Goal: Task Accomplishment & Management: Complete application form

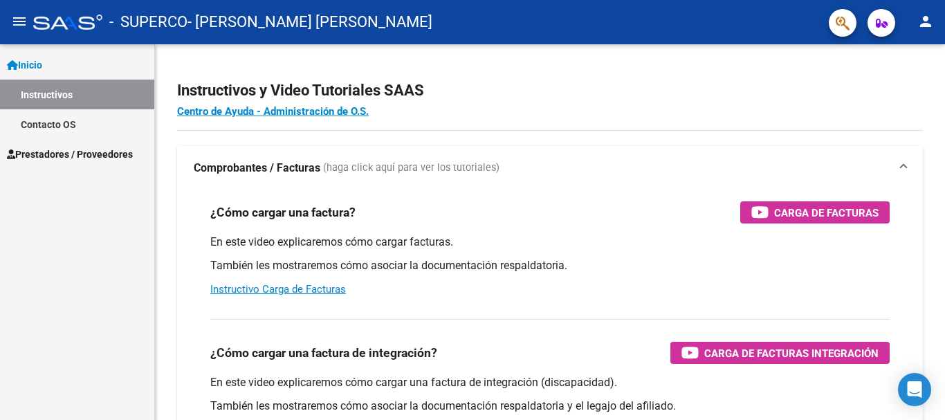
click at [138, 206] on div "Inicio Instructivos Contacto OS Prestadores / Proveedores Facturas - Listado/Ca…" at bounding box center [77, 232] width 154 height 376
click at [38, 69] on span "Inicio" at bounding box center [24, 64] width 35 height 15
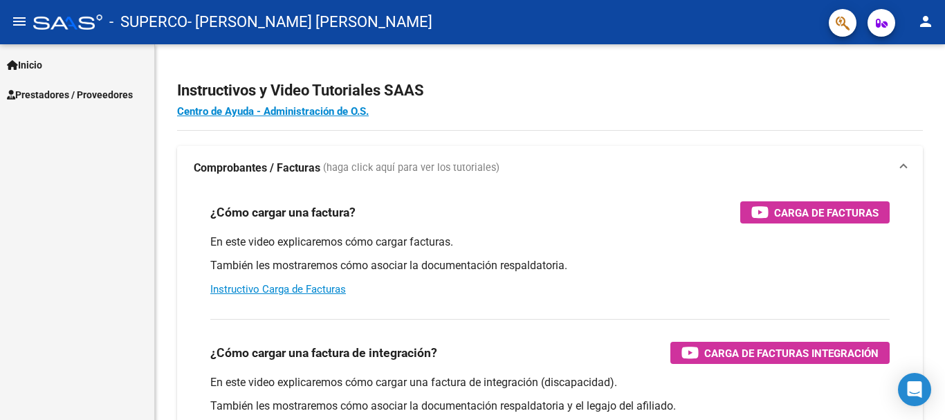
click at [69, 98] on span "Prestadores / Proveedores" at bounding box center [70, 94] width 126 height 15
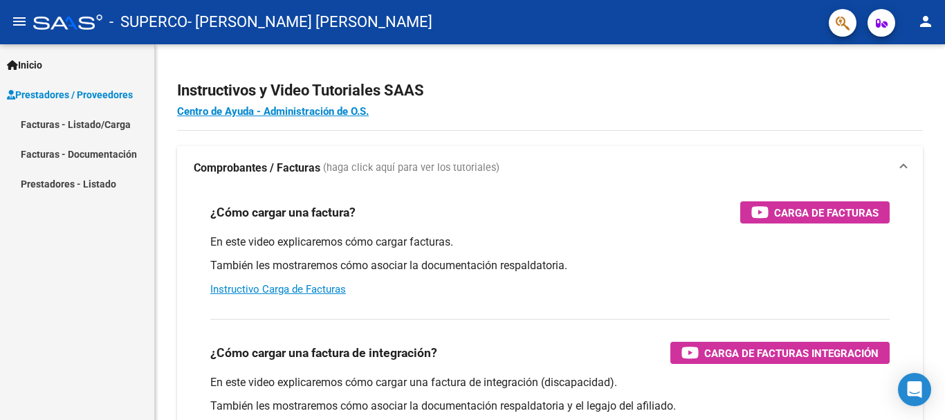
click at [30, 58] on span "Inicio" at bounding box center [24, 64] width 35 height 15
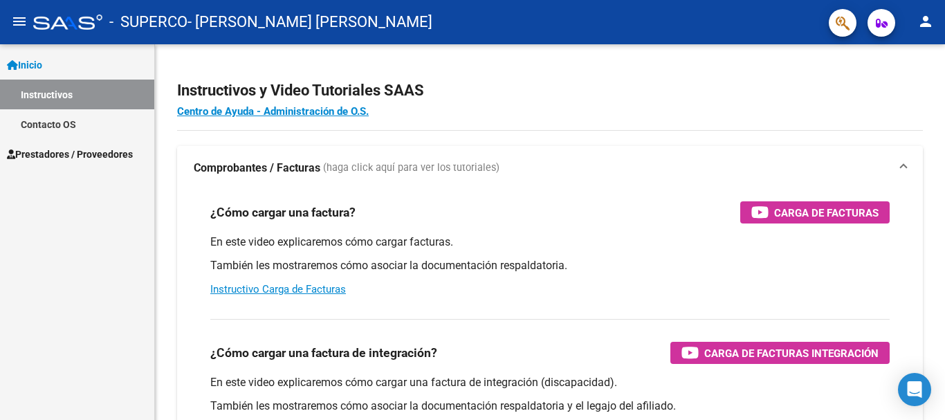
click at [67, 147] on span "Prestadores / Proveedores" at bounding box center [70, 154] width 126 height 15
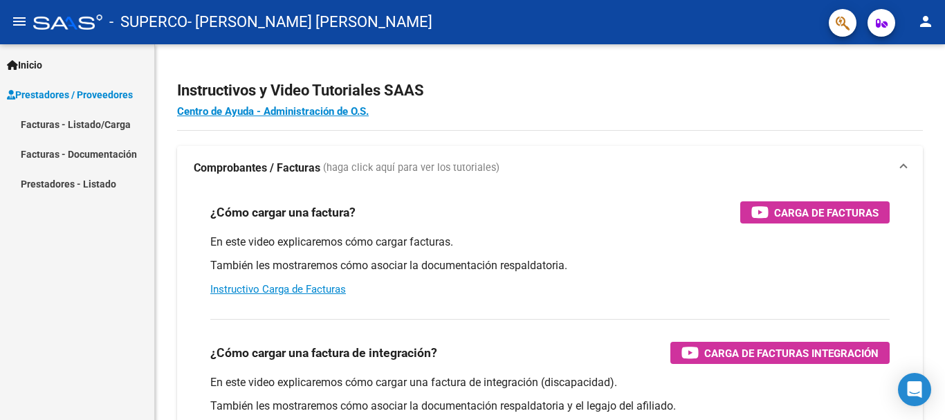
click at [57, 127] on link "Facturas - Listado/Carga" at bounding box center [77, 124] width 154 height 30
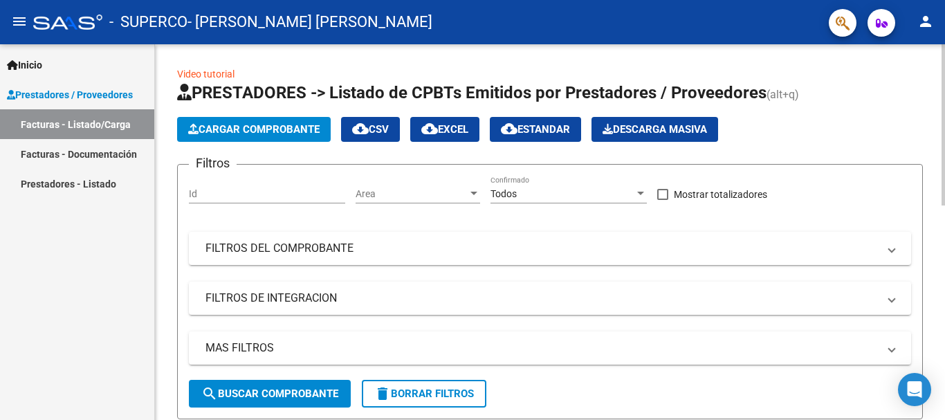
click at [218, 134] on span "Cargar Comprobante" at bounding box center [254, 129] width 132 height 12
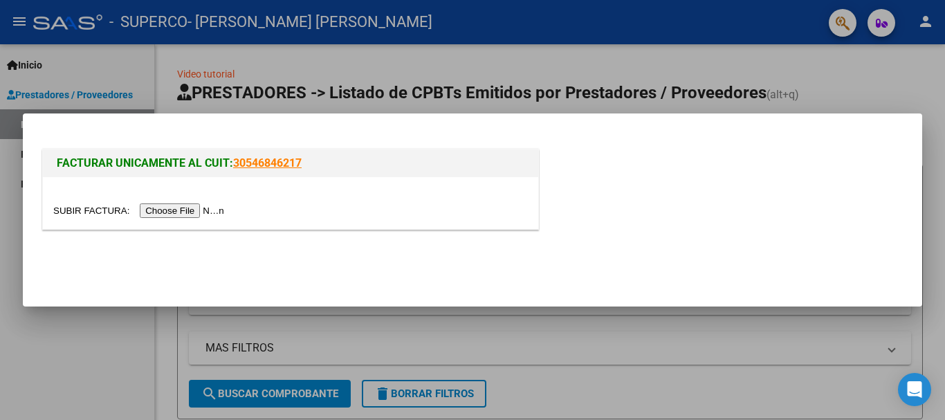
click at [211, 213] on input "file" at bounding box center [140, 210] width 175 height 15
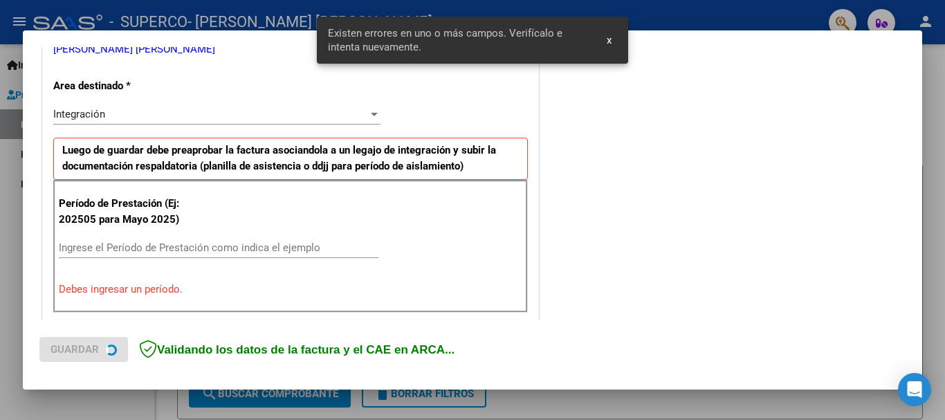
scroll to position [320, 0]
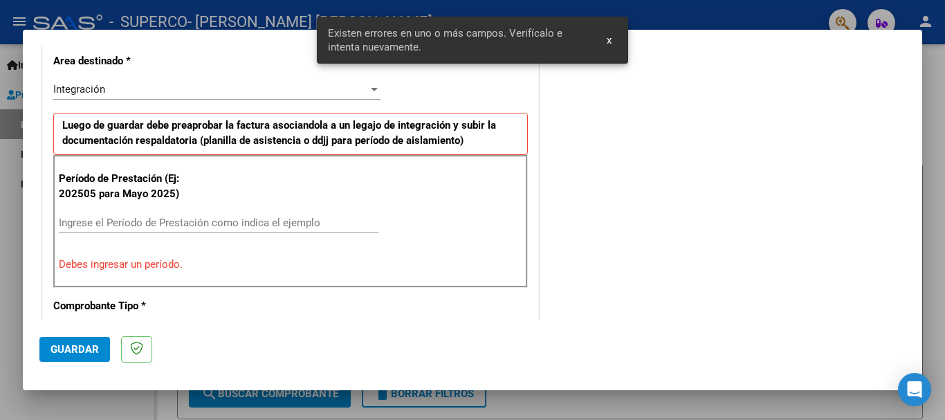
click at [277, 226] on input "Ingrese el Período de Prestación como indica el ejemplo" at bounding box center [219, 223] width 320 height 12
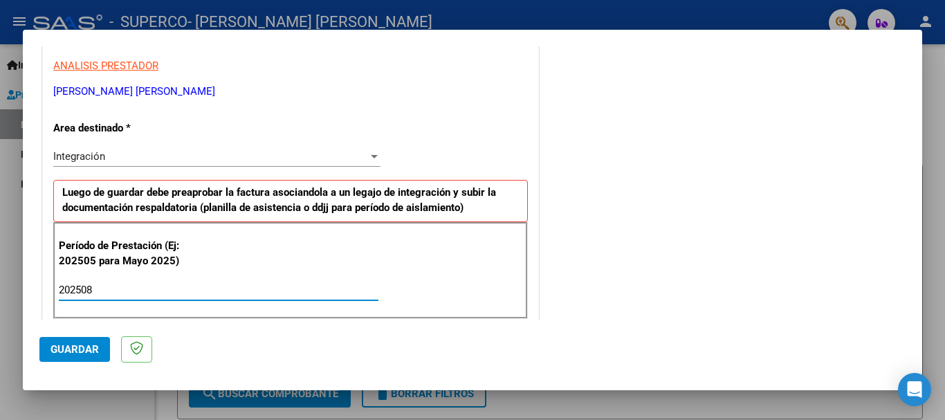
scroll to position [45, 0]
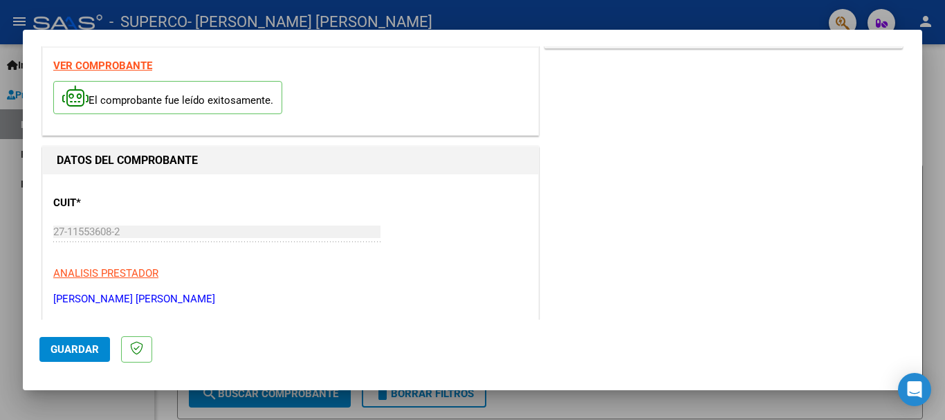
type input "202508"
click at [75, 349] on span "Guardar" at bounding box center [75, 349] width 48 height 12
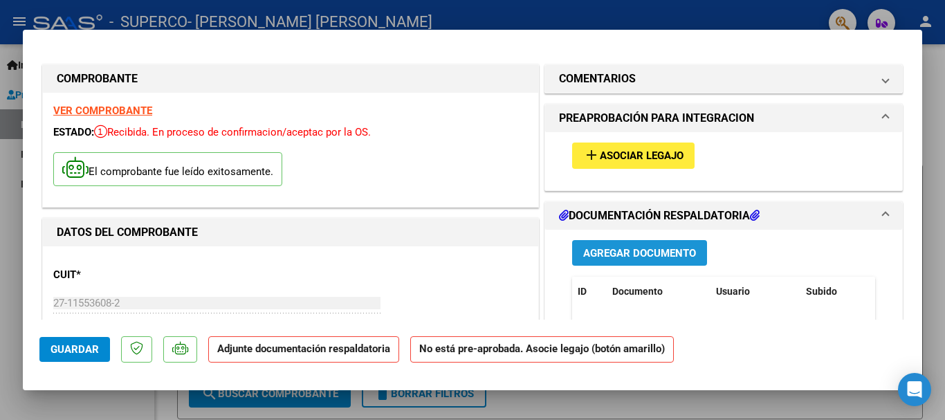
click at [641, 257] on span "Agregar Documento" at bounding box center [639, 253] width 113 height 12
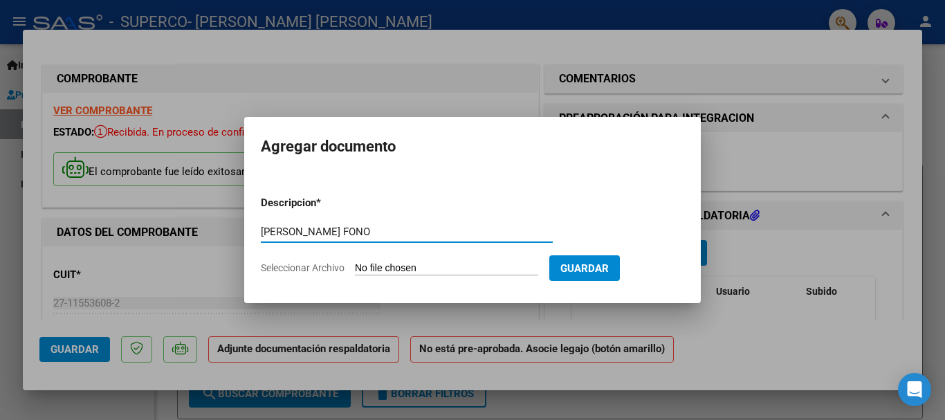
type input "[PERSON_NAME] FONO"
click at [403, 267] on input "Seleccionar Archivo" at bounding box center [446, 268] width 183 height 13
type input "C:\fakepath\Asitencia Agosto Fonoaudiologia.pdf"
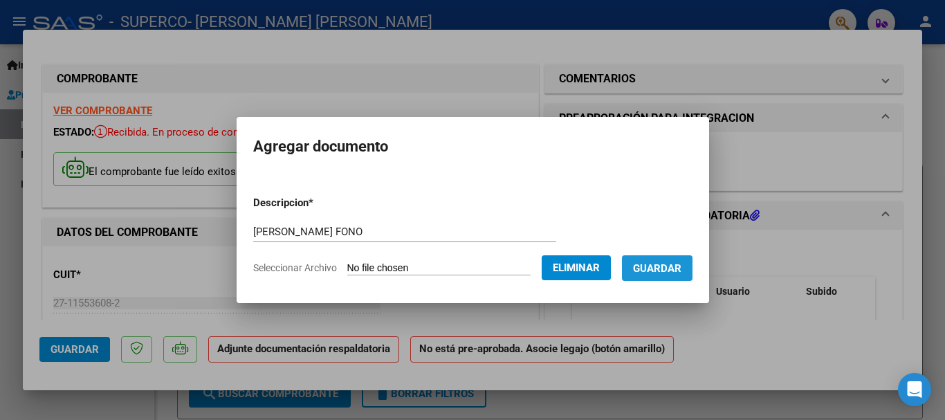
click at [660, 272] on span "Guardar" at bounding box center [657, 268] width 48 height 12
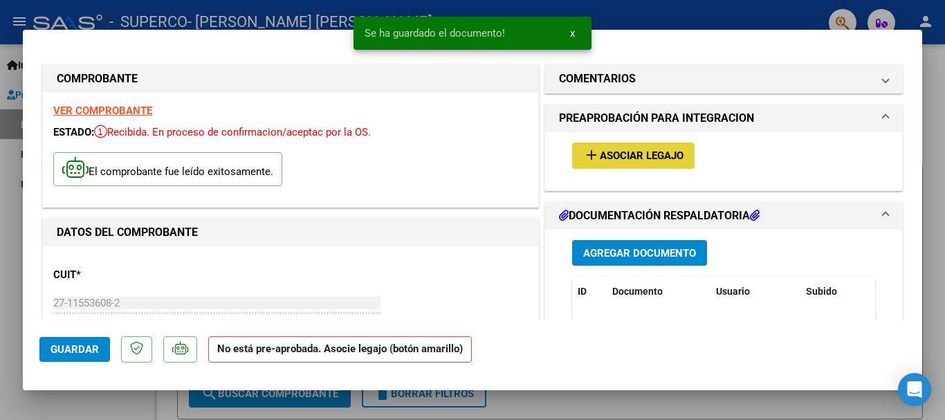
click at [619, 153] on span "Asociar Legajo" at bounding box center [642, 156] width 84 height 12
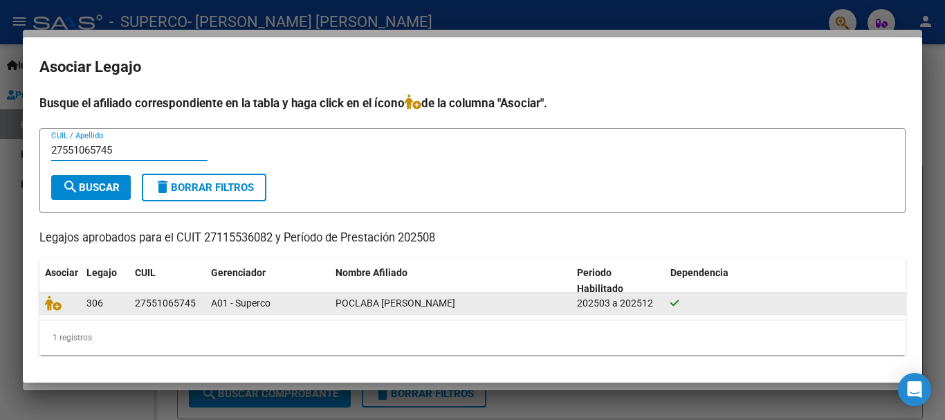
type input "27551065745"
click at [120, 305] on div "306" at bounding box center [105, 304] width 37 height 16
click at [671, 305] on icon at bounding box center [675, 303] width 8 height 10
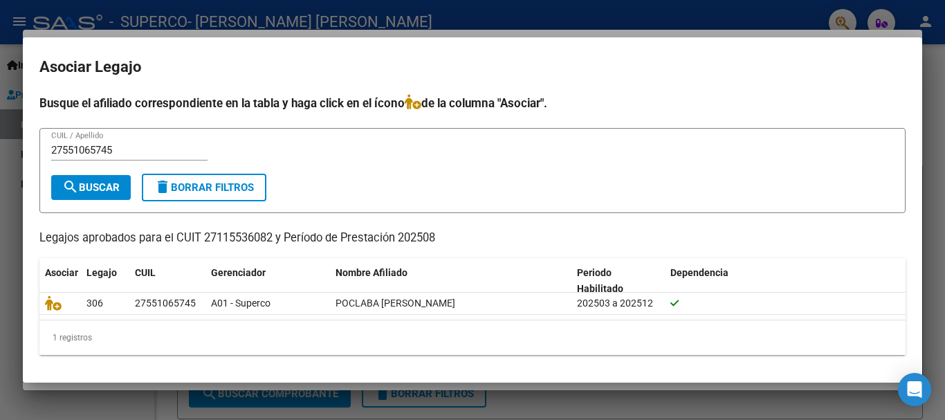
click at [93, 185] on span "search Buscar" at bounding box center [90, 187] width 57 height 12
click at [921, 388] on icon "Open Intercom Messenger" at bounding box center [915, 390] width 16 height 18
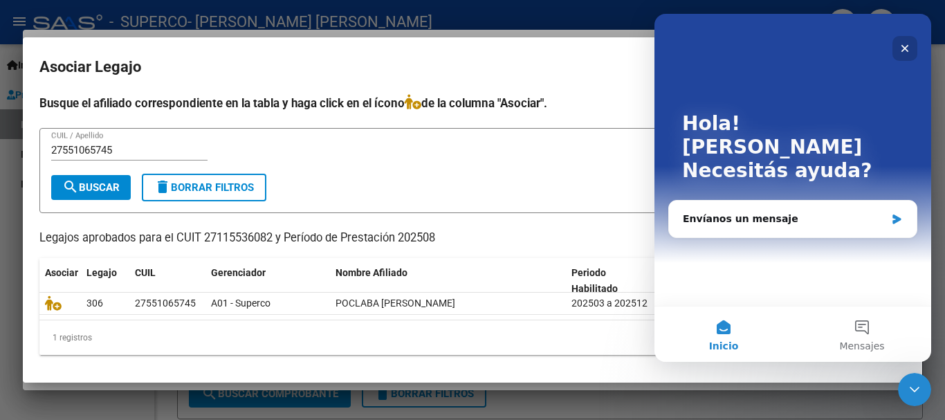
click at [907, 48] on icon "Cerrar" at bounding box center [905, 48] width 11 height 11
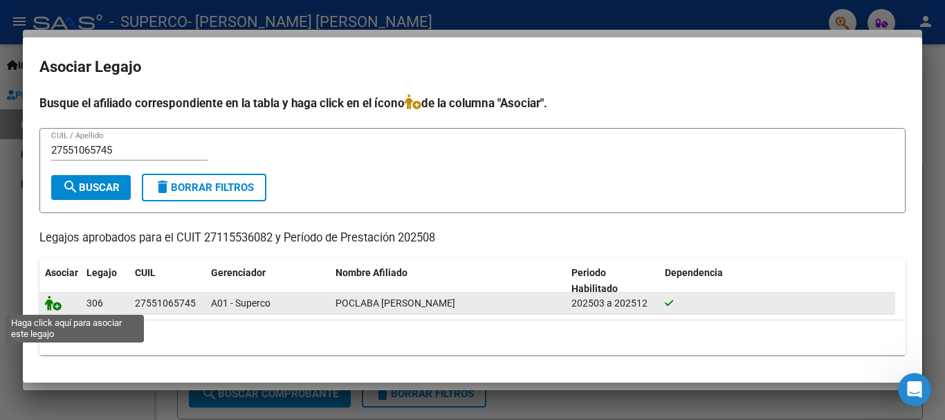
click at [46, 304] on icon at bounding box center [53, 303] width 17 height 15
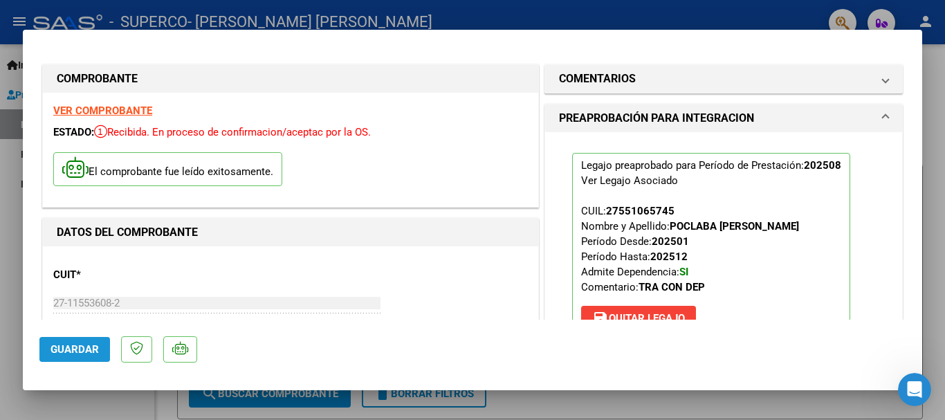
click at [80, 346] on span "Guardar" at bounding box center [75, 349] width 48 height 12
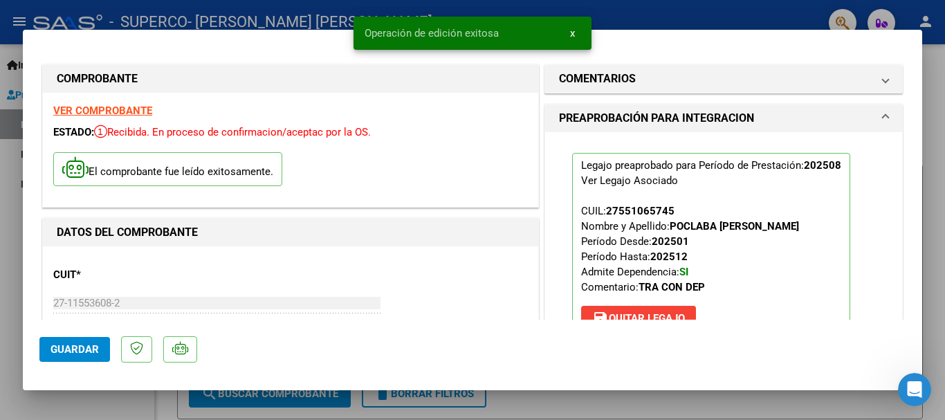
click at [0, 225] on div at bounding box center [472, 210] width 945 height 420
type input "$ 0,00"
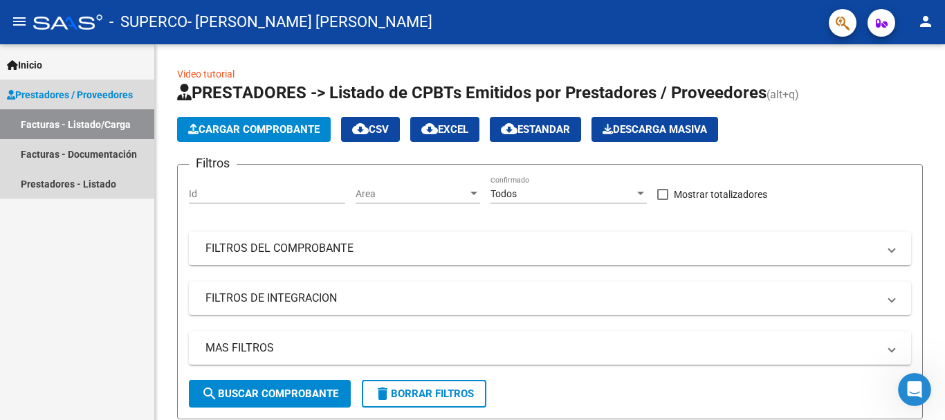
click at [84, 127] on link "Facturas - Listado/Carga" at bounding box center [77, 124] width 154 height 30
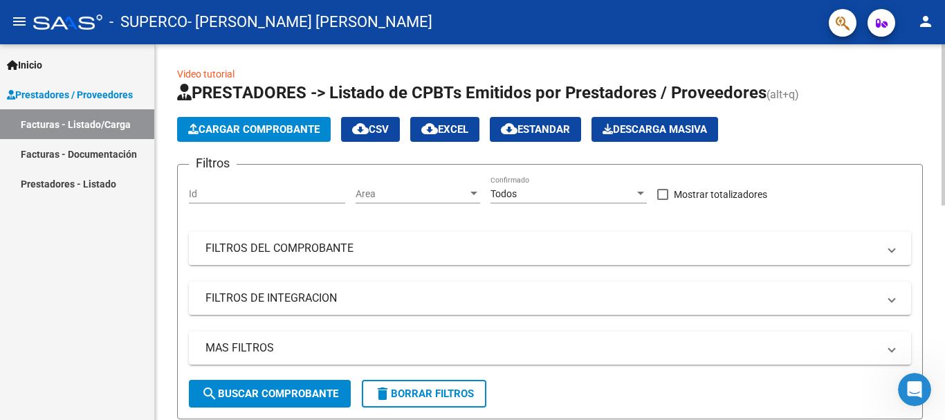
click at [253, 137] on button "Cargar Comprobante" at bounding box center [254, 129] width 154 height 25
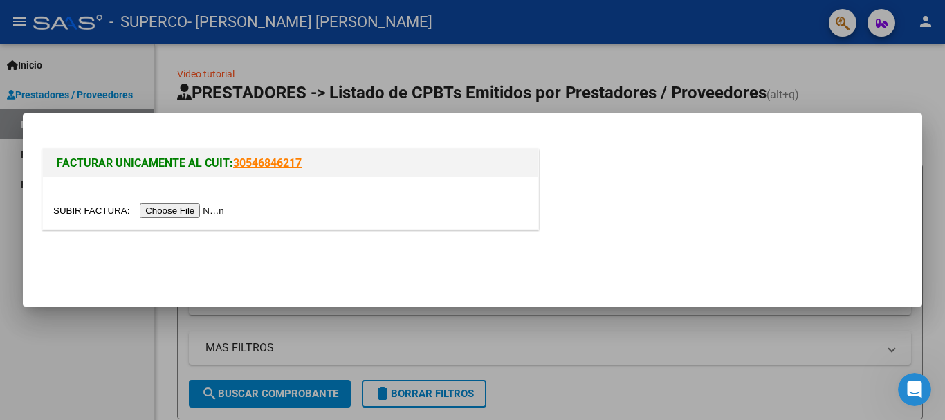
click at [217, 203] on div at bounding box center [290, 211] width 475 height 16
click at [215, 207] on input "file" at bounding box center [140, 210] width 175 height 15
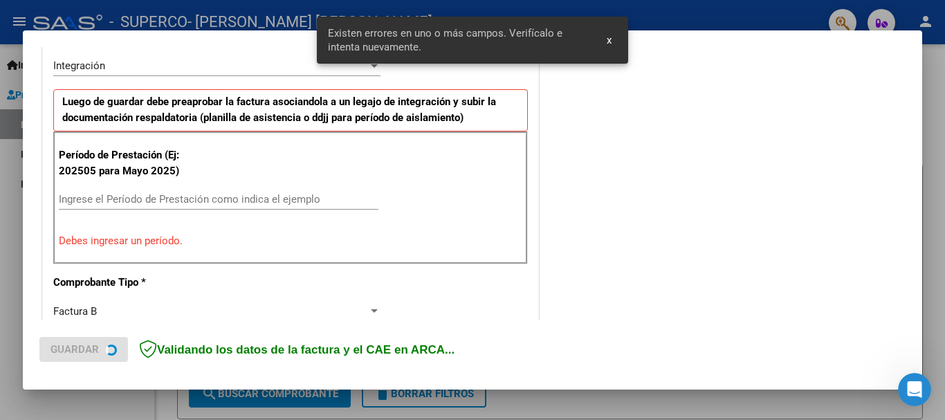
scroll to position [345, 0]
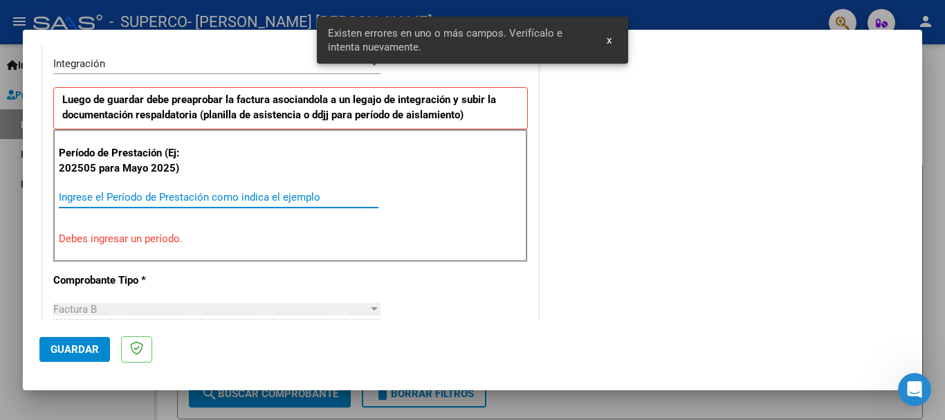
click at [279, 199] on input "Ingrese el Período de Prestación como indica el ejemplo" at bounding box center [219, 197] width 320 height 12
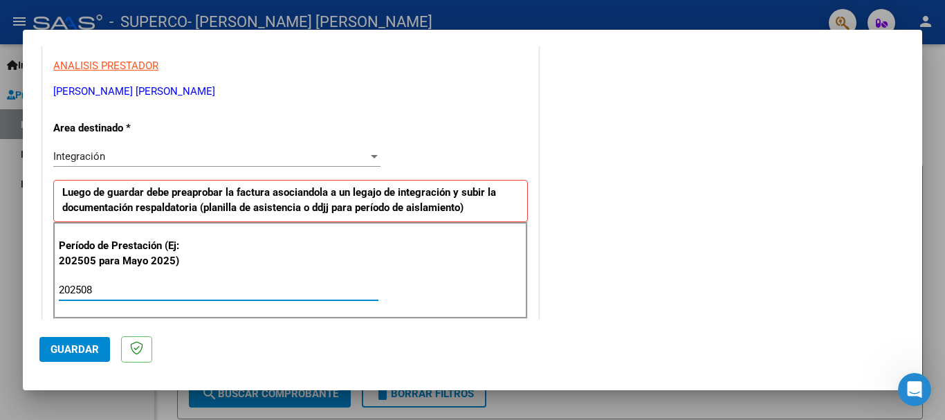
scroll to position [0, 0]
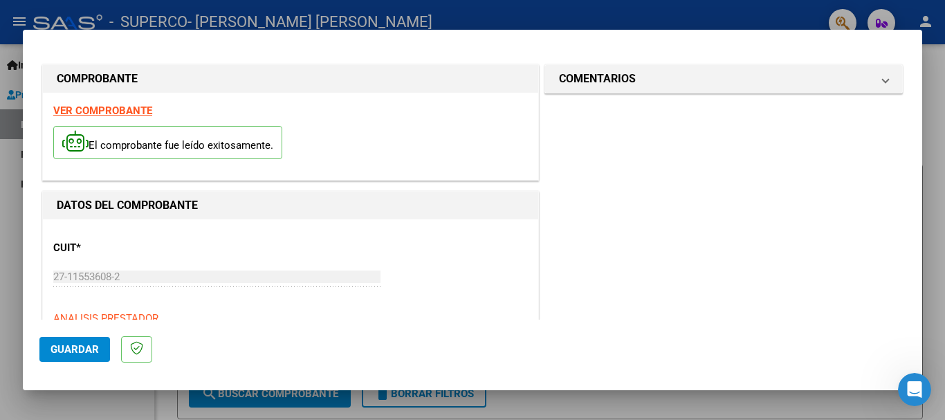
type input "202508"
click at [66, 351] on span "Guardar" at bounding box center [75, 349] width 48 height 12
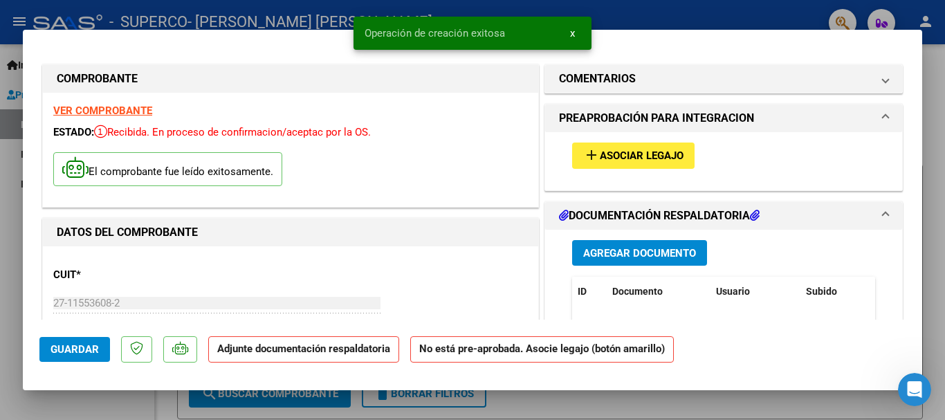
click at [610, 248] on span "Agregar Documento" at bounding box center [639, 253] width 113 height 12
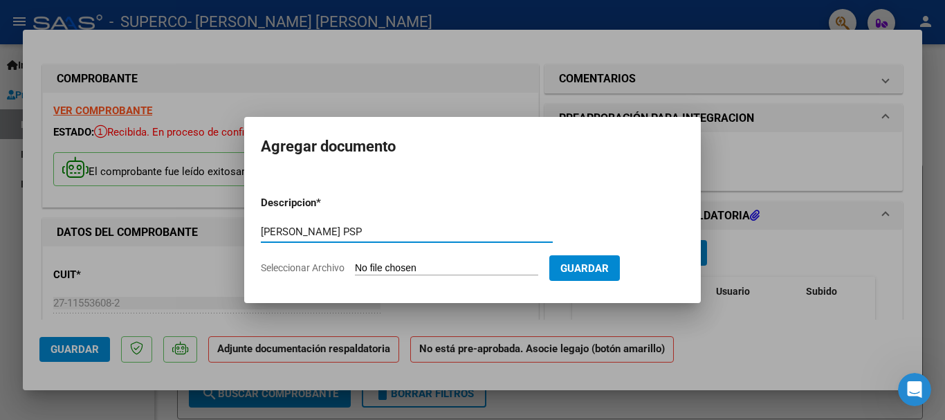
type input "[PERSON_NAME] PSP"
click at [408, 266] on input "Seleccionar Archivo" at bounding box center [446, 268] width 183 height 13
type input "C:\fakepath\Asitencia Agosto psicopedagoga.pdf"
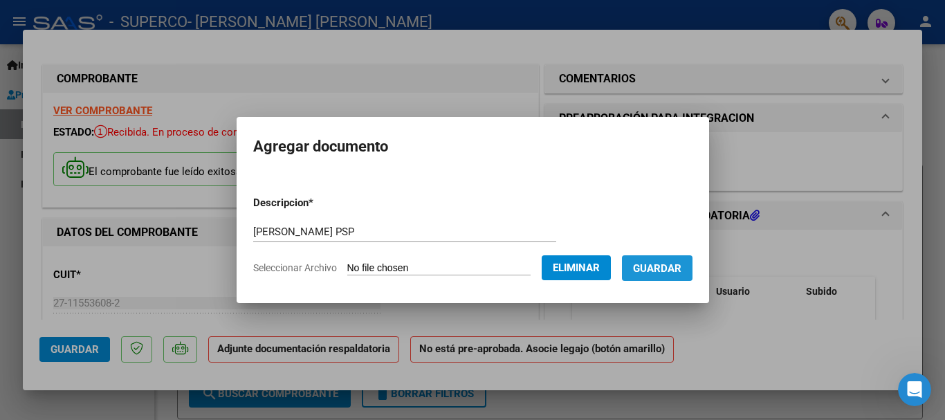
click at [669, 275] on button "Guardar" at bounding box center [657, 268] width 71 height 26
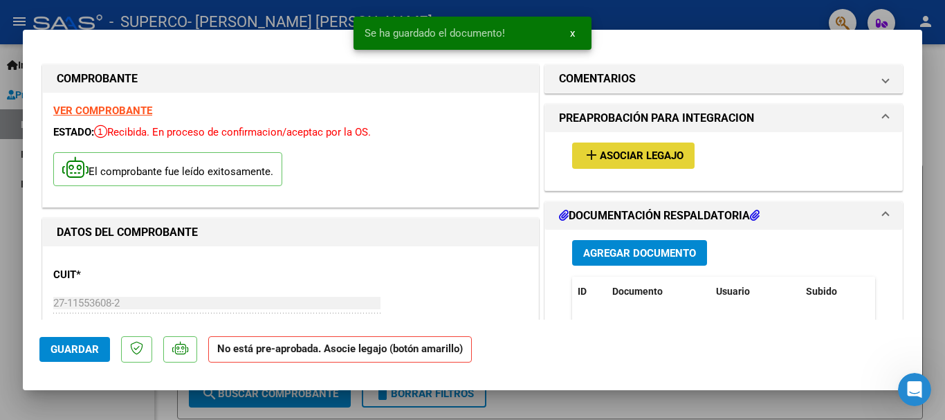
click at [627, 157] on span "Asociar Legajo" at bounding box center [642, 156] width 84 height 12
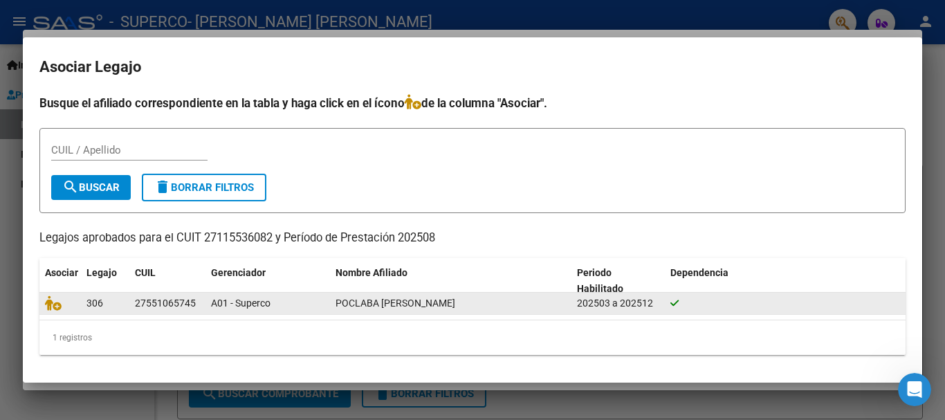
click at [174, 307] on div "27551065745" at bounding box center [165, 304] width 61 height 16
click at [54, 306] on icon at bounding box center [53, 303] width 17 height 15
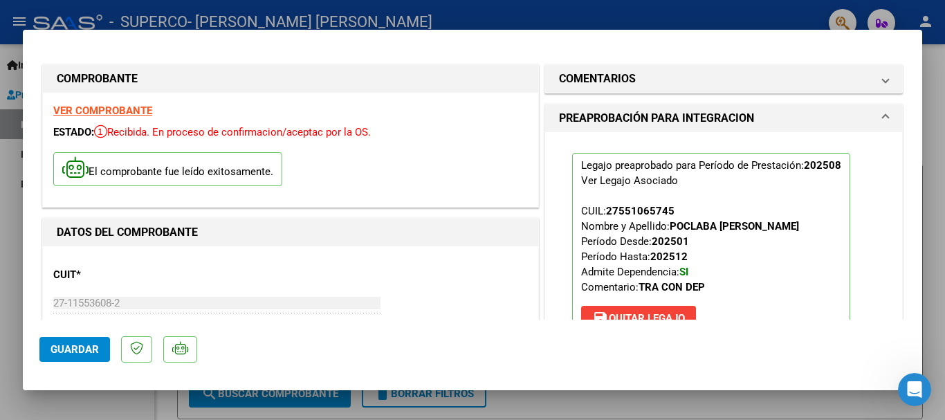
click at [94, 340] on button "Guardar" at bounding box center [74, 349] width 71 height 25
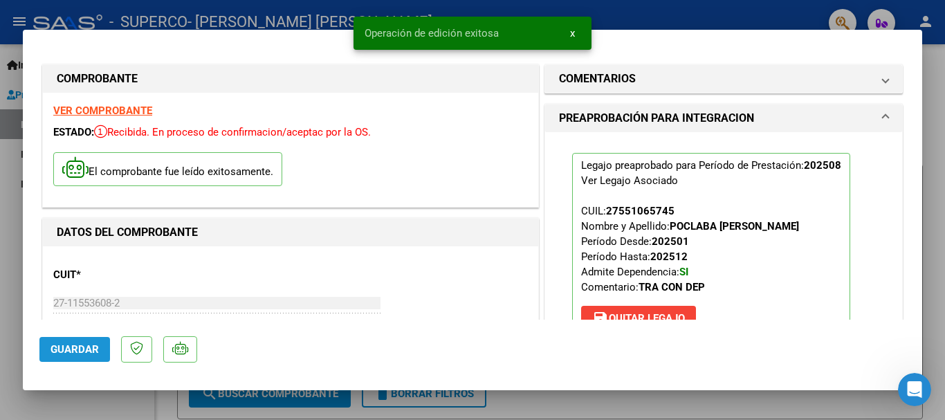
click at [59, 353] on span "Guardar" at bounding box center [75, 349] width 48 height 12
click at [0, 265] on div at bounding box center [472, 210] width 945 height 420
type input "$ 0,00"
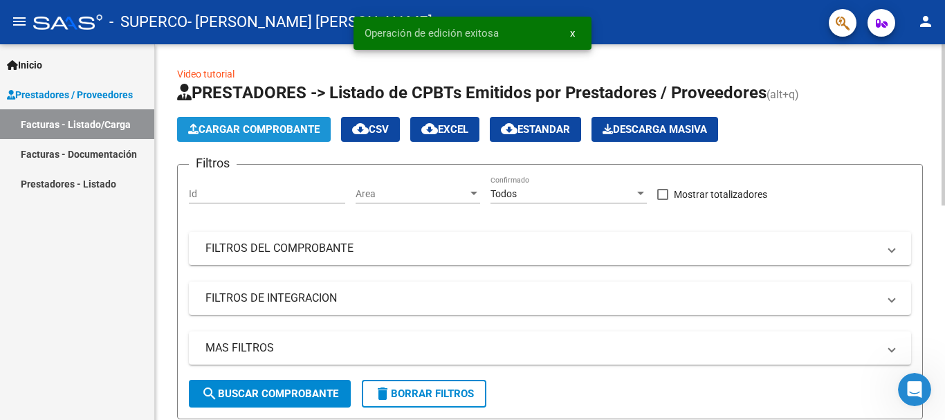
click at [217, 120] on button "Cargar Comprobante" at bounding box center [254, 129] width 154 height 25
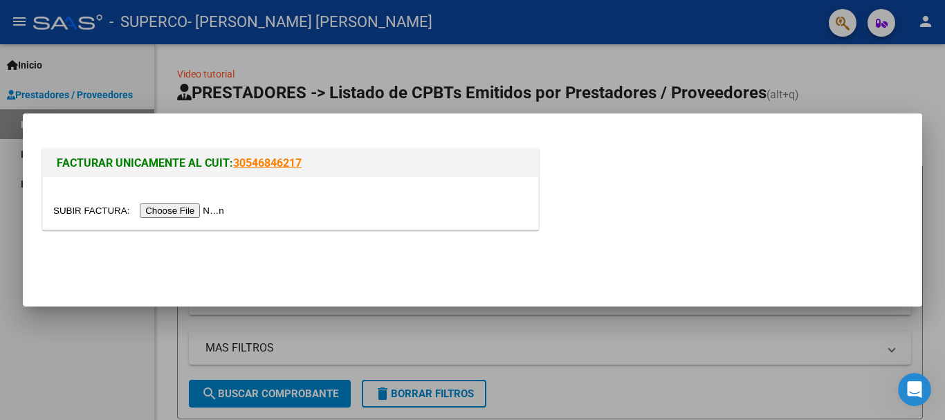
click at [186, 215] on input "file" at bounding box center [140, 210] width 175 height 15
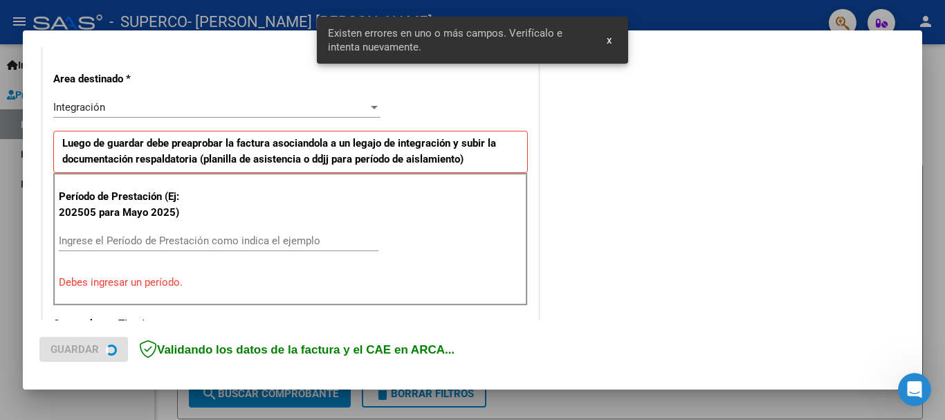
scroll to position [320, 0]
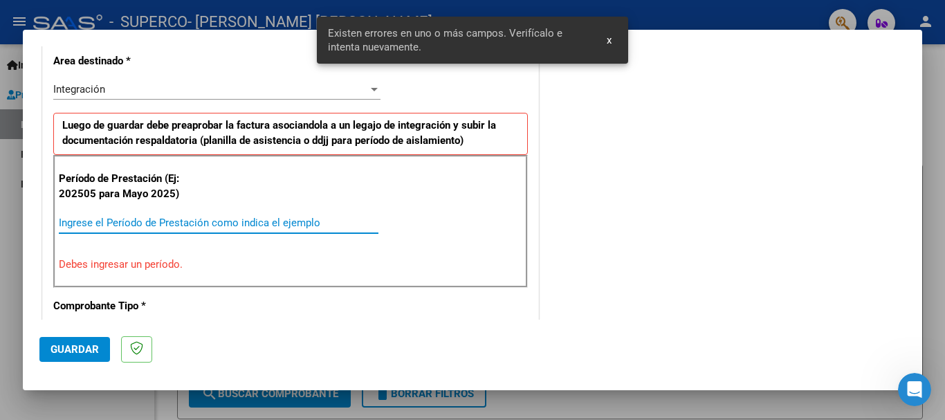
click at [203, 219] on input "Ingrese el Período de Prestación como indica el ejemplo" at bounding box center [219, 223] width 320 height 12
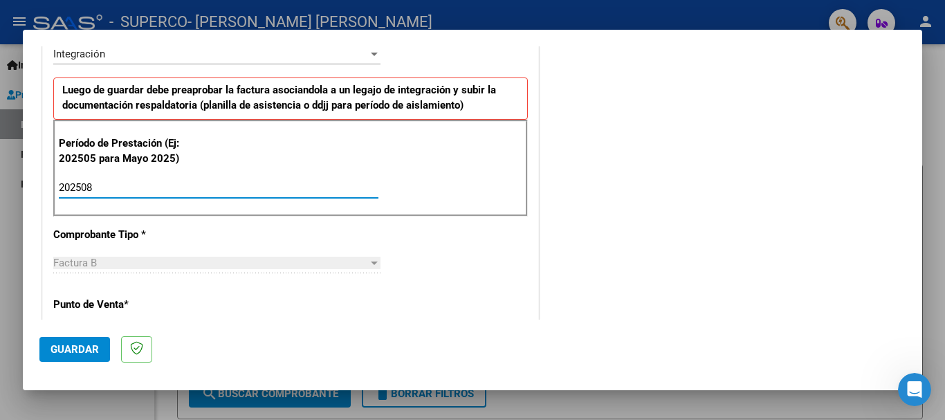
scroll to position [389, 0]
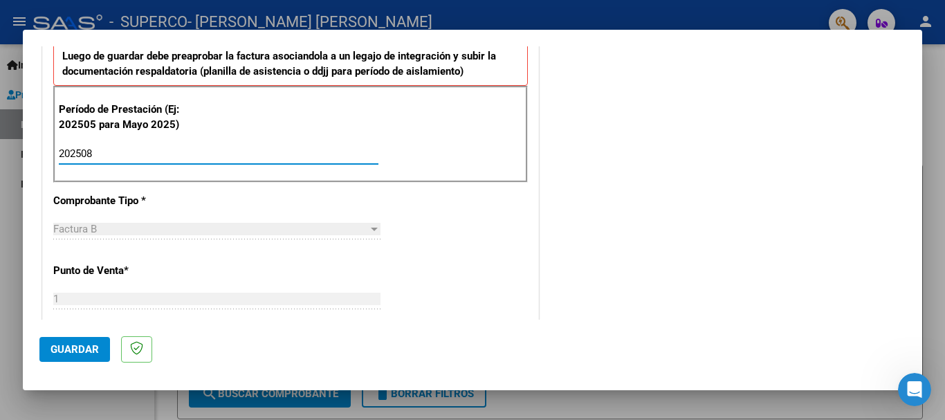
type input "202508"
click at [62, 353] on span "Guardar" at bounding box center [75, 349] width 48 height 12
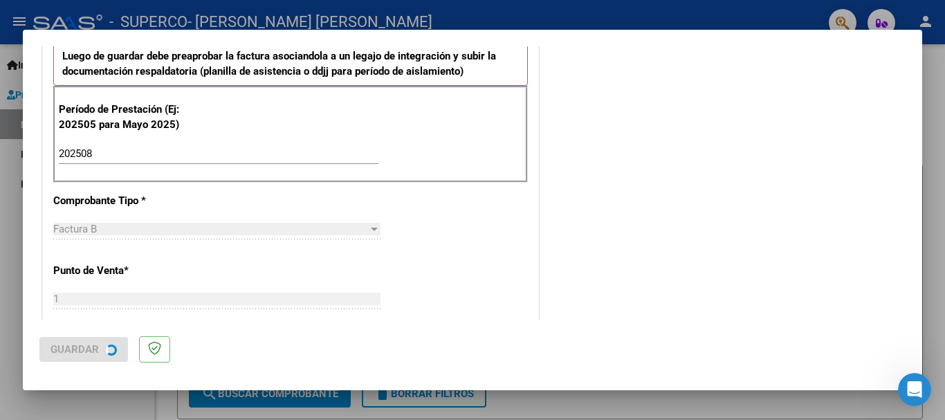
scroll to position [0, 0]
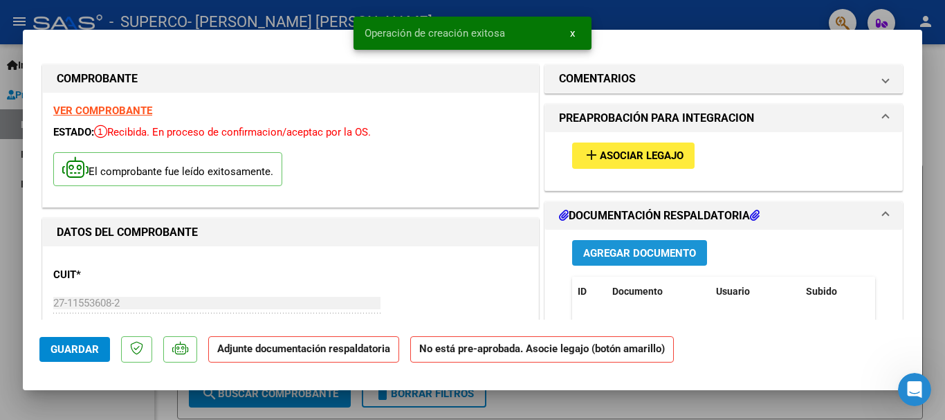
click at [606, 251] on span "Agregar Documento" at bounding box center [639, 253] width 113 height 12
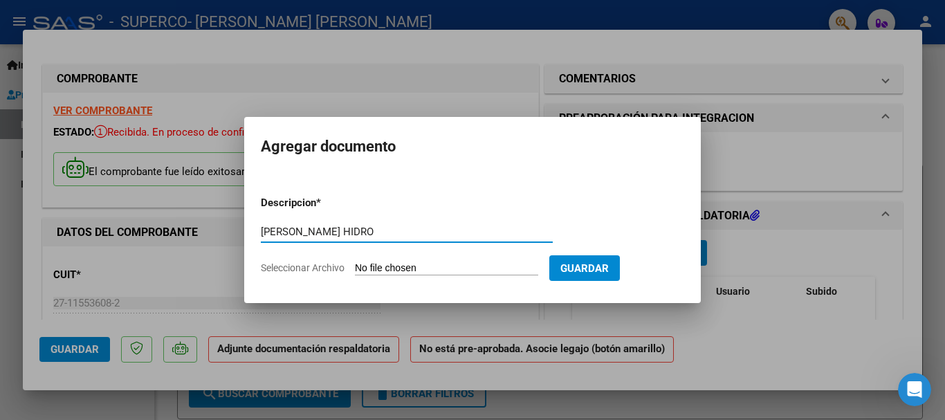
type input "[PERSON_NAME] HIDRO"
click at [466, 269] on input "Seleccionar Archivo" at bounding box center [446, 268] width 183 height 13
type input "C:\fakepath\Asitencia Agosto Hidroterapia.pdf"
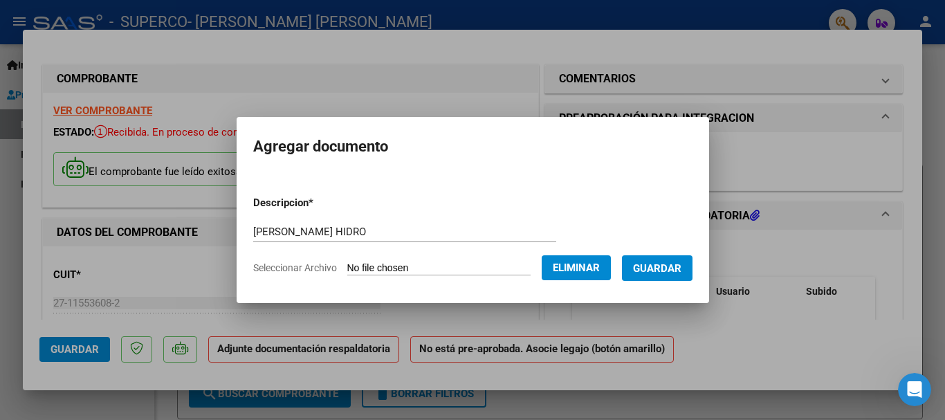
click at [682, 269] on span "Guardar" at bounding box center [657, 268] width 48 height 12
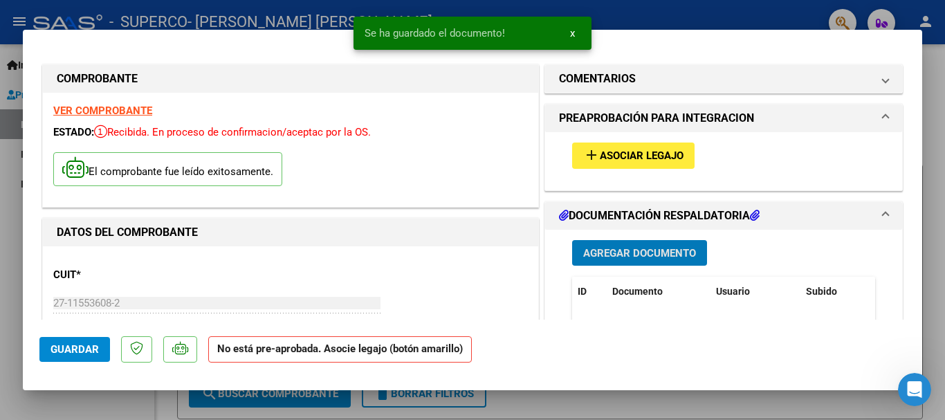
click at [644, 160] on span "Asociar Legajo" at bounding box center [642, 156] width 84 height 12
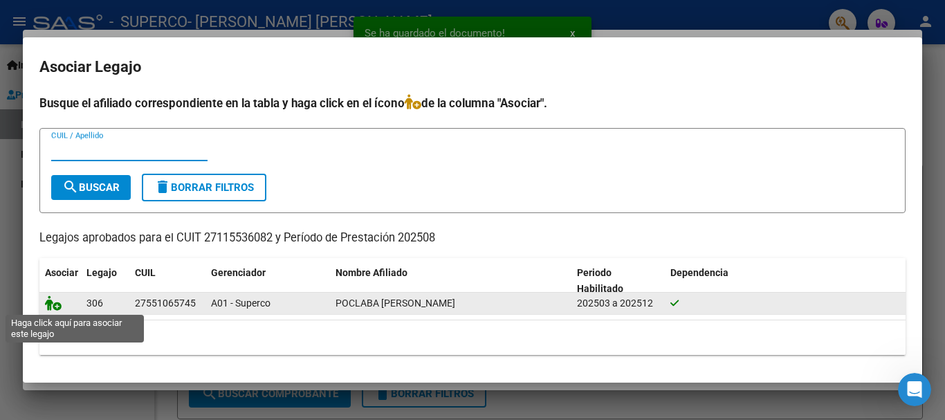
click at [48, 307] on icon at bounding box center [53, 303] width 17 height 15
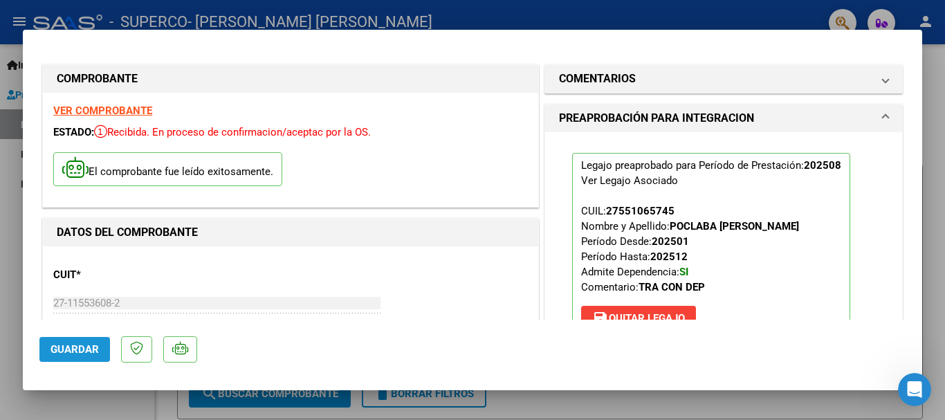
drag, startPoint x: 76, startPoint y: 350, endPoint x: 67, endPoint y: 341, distance: 12.2
click at [75, 350] on span "Guardar" at bounding box center [75, 349] width 48 height 12
click at [10, 302] on div at bounding box center [472, 210] width 945 height 420
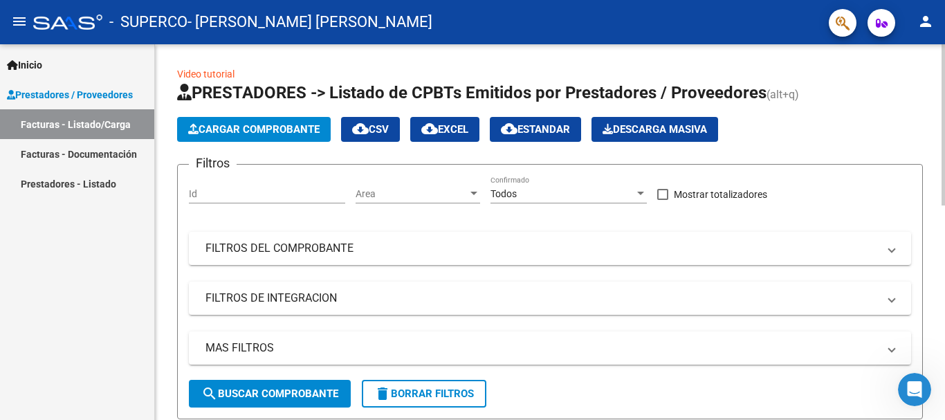
click at [210, 132] on span "Cargar Comprobante" at bounding box center [254, 129] width 132 height 12
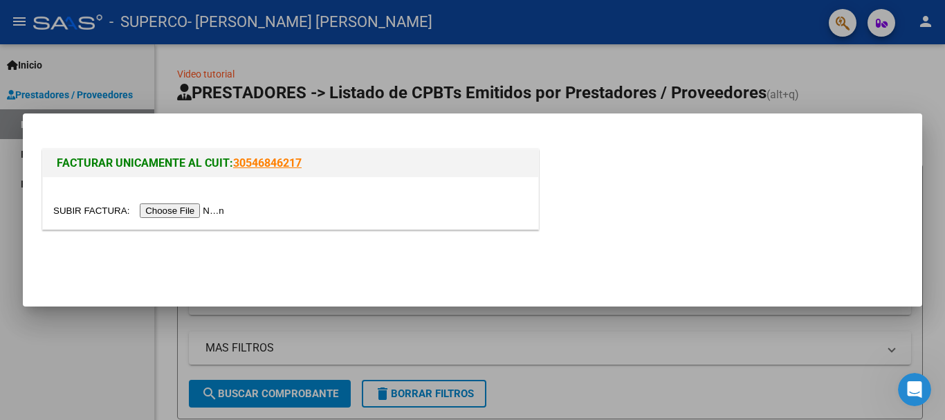
click at [212, 214] on input "file" at bounding box center [140, 210] width 175 height 15
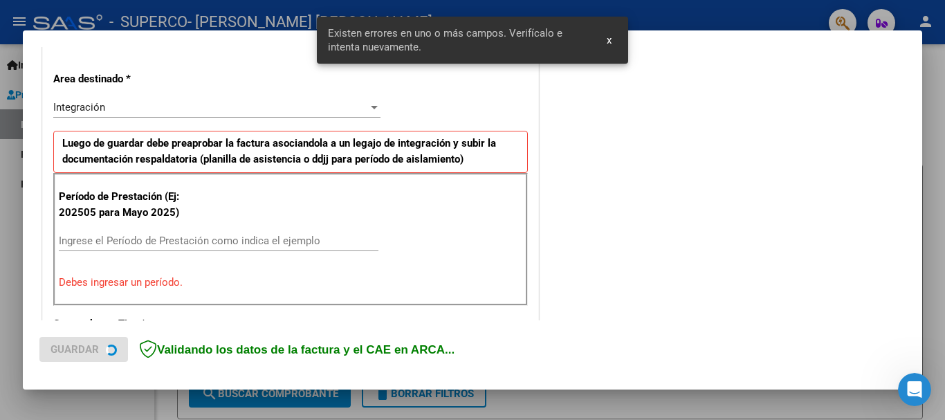
scroll to position [320, 0]
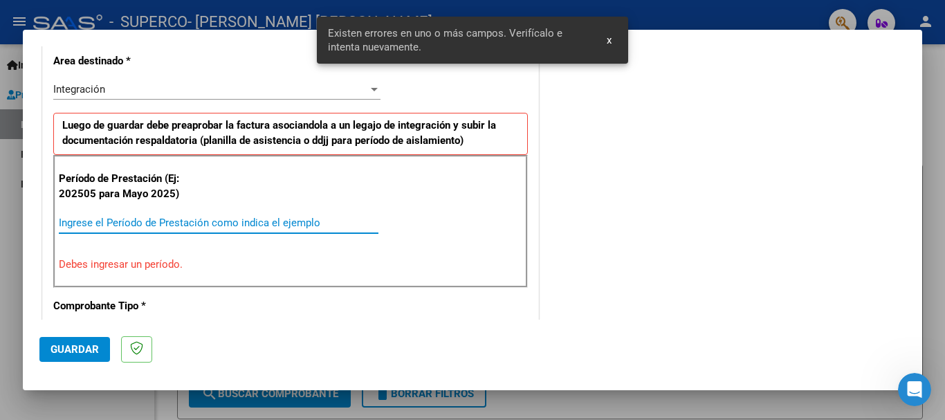
click at [214, 224] on input "Ingrese el Período de Prestación como indica el ejemplo" at bounding box center [219, 223] width 320 height 12
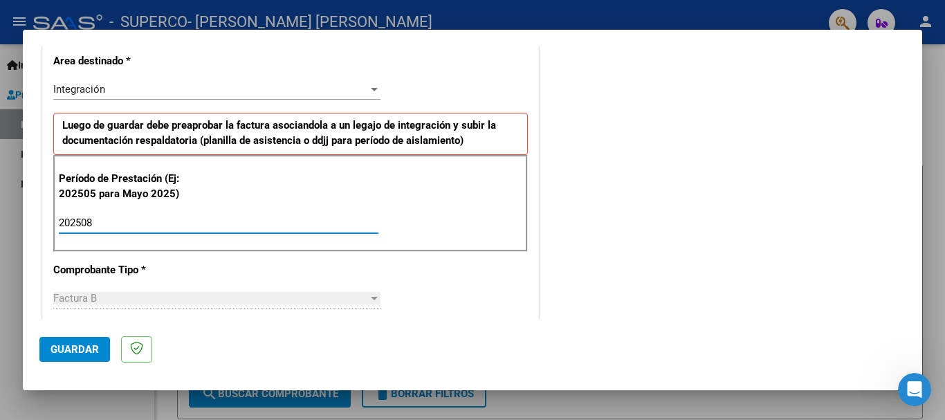
type input "202508"
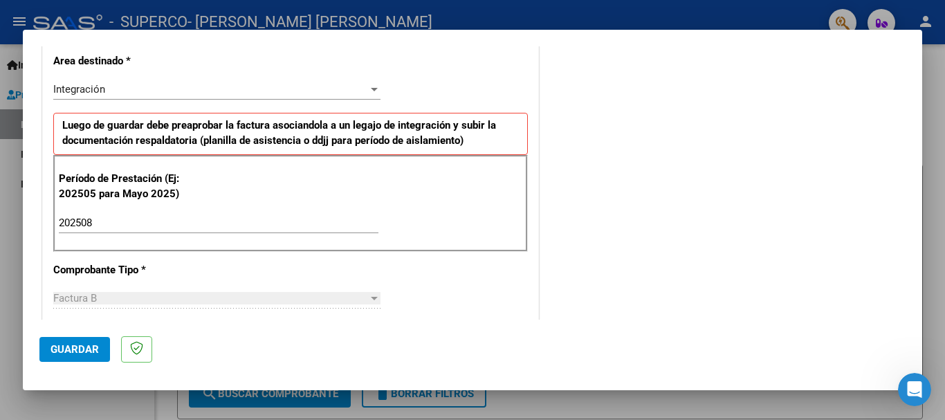
scroll to position [527, 0]
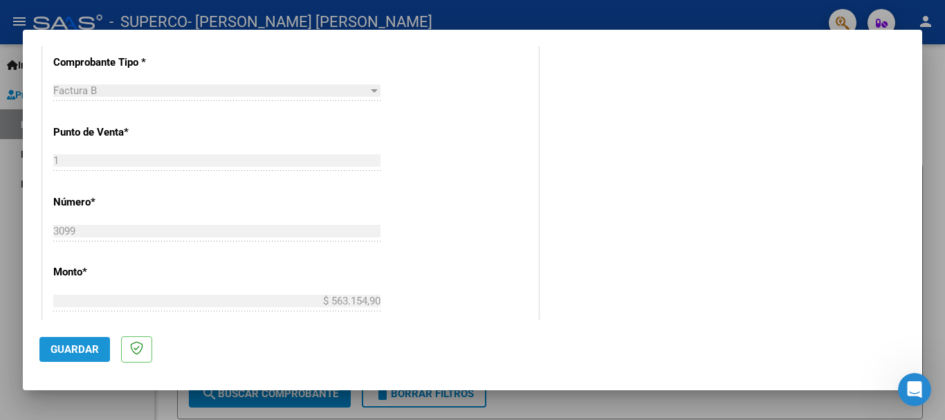
click at [80, 354] on span "Guardar" at bounding box center [75, 349] width 48 height 12
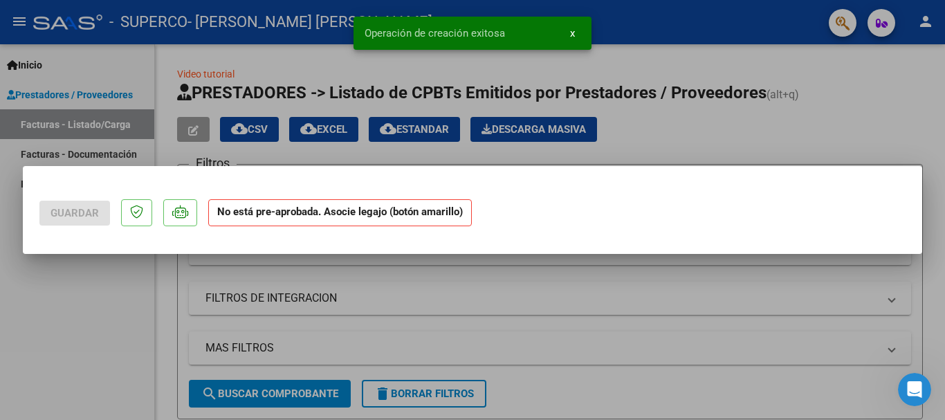
scroll to position [0, 0]
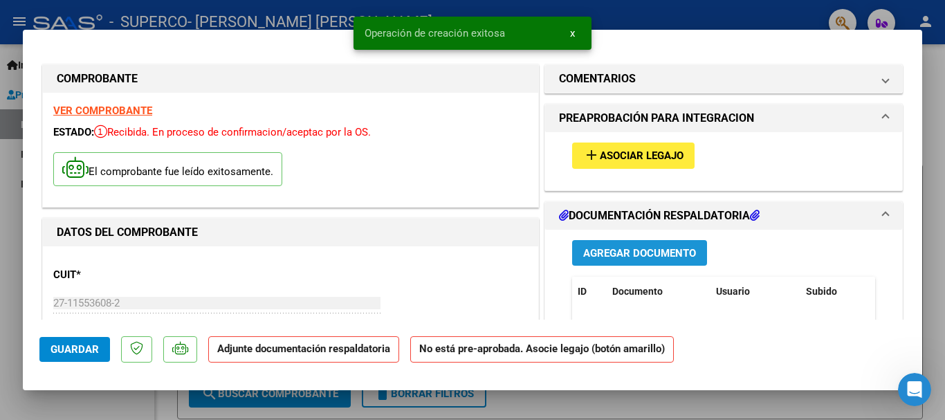
click at [647, 254] on span "Agregar Documento" at bounding box center [639, 253] width 113 height 12
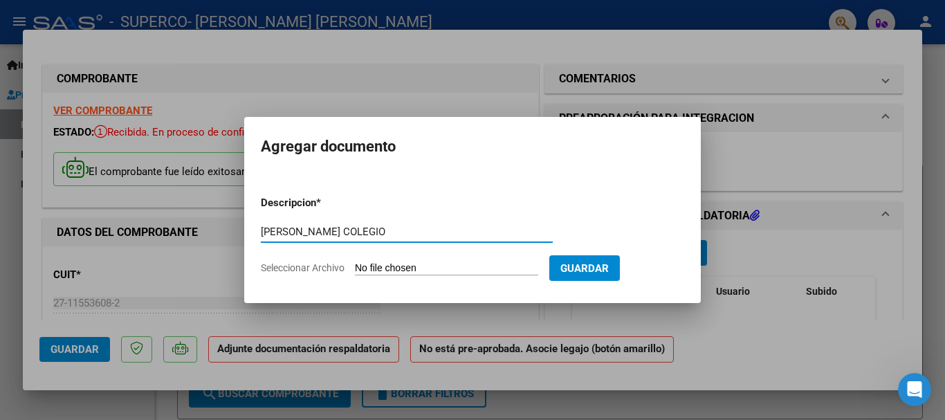
type input "[PERSON_NAME] COLEGIO"
click at [453, 273] on input "Seleccionar Archivo" at bounding box center [446, 268] width 183 height 13
type input "C:\fakepath\Asitencia Agosto colegio.pdf"
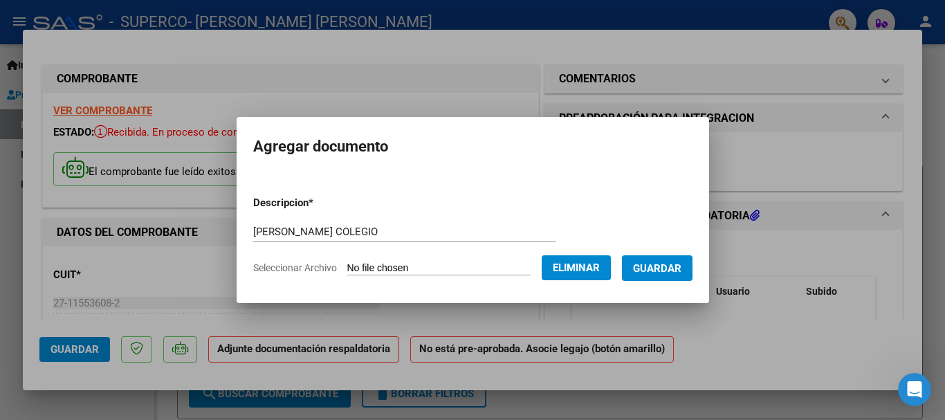
click at [682, 270] on span "Guardar" at bounding box center [657, 268] width 48 height 12
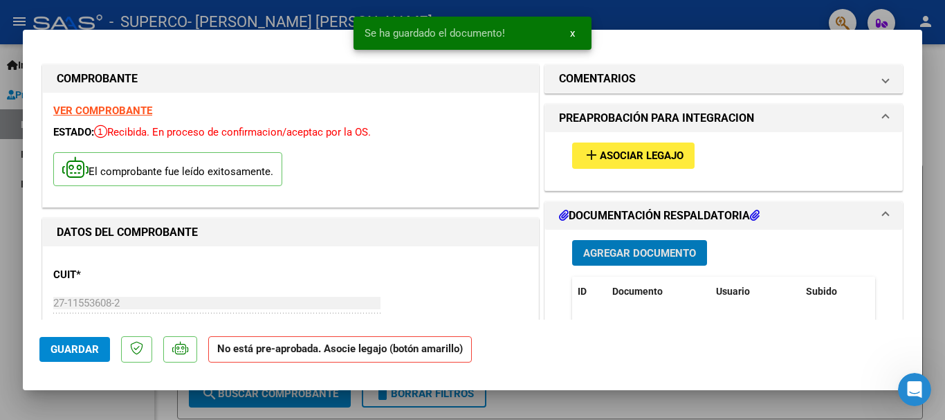
click at [69, 342] on button "Guardar" at bounding box center [74, 349] width 71 height 25
click at [6, 230] on div at bounding box center [472, 210] width 945 height 420
type input "$ 0,00"
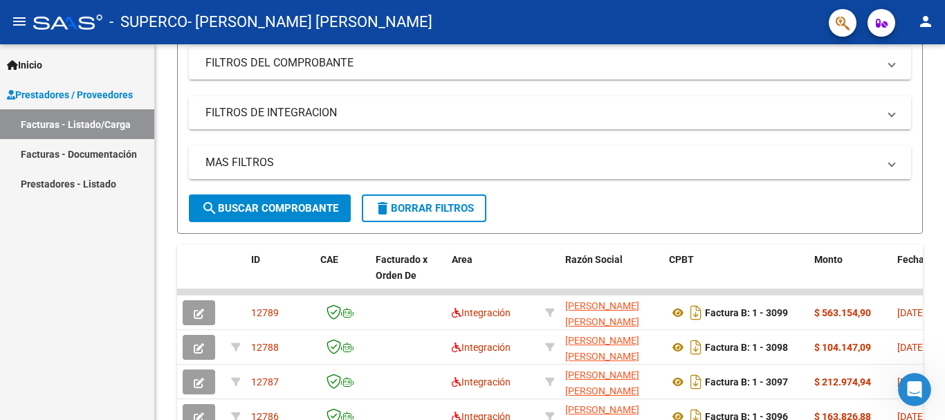
scroll to position [138, 0]
